Goal: Task Accomplishment & Management: Use online tool/utility

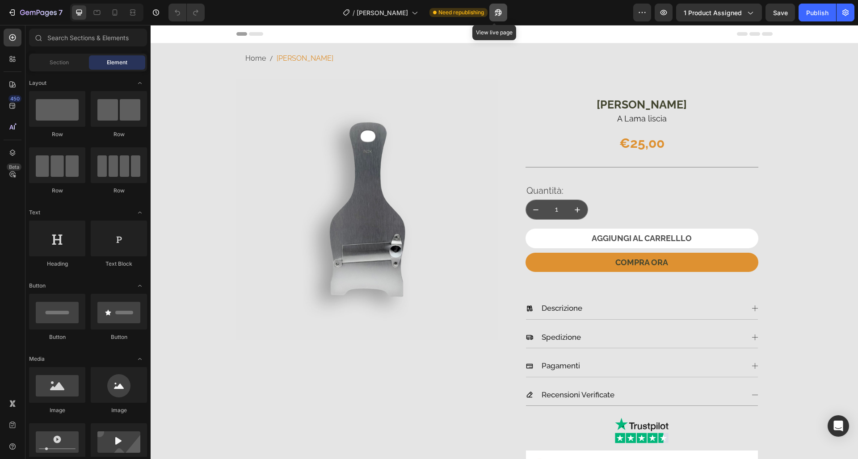
click at [498, 16] on button "button" at bounding box center [498, 13] width 18 height 18
click at [499, 16] on button "button" at bounding box center [498, 13] width 18 height 18
click at [534, 15] on div "/ [PERSON_NAME] Need republishing" at bounding box center [422, 13] width 421 height 18
click at [494, 12] on icon "button" at bounding box center [498, 12] width 9 height 9
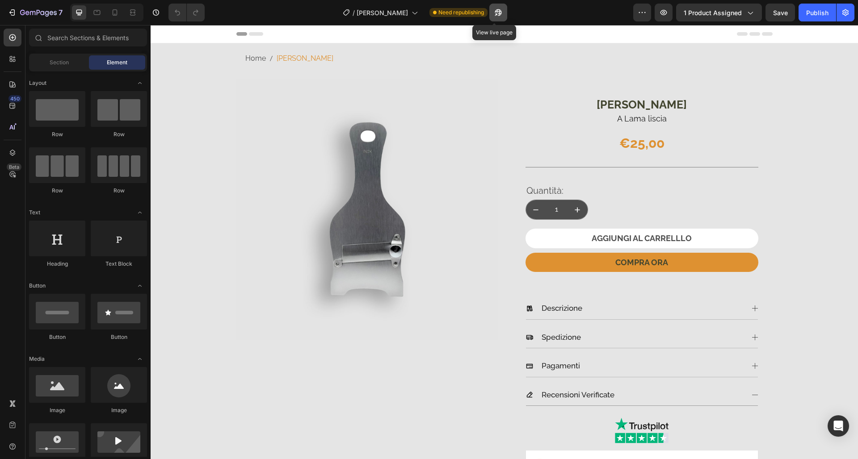
click at [494, 12] on icon "button" at bounding box center [498, 12] width 9 height 9
click at [546, 21] on div "7 Version history / [PERSON_NAME] Need republishing Preview 1 product assigned …" at bounding box center [429, 12] width 858 height 25
